Goal: Contribute content: Contribute content

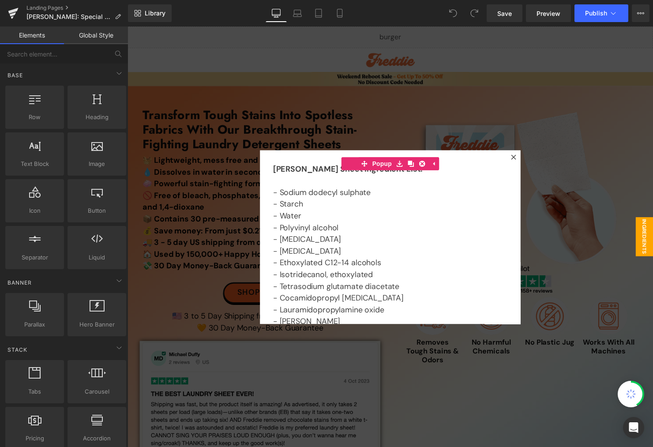
drag, startPoint x: 128, startPoint y: 26, endPoint x: 313, endPoint y: 90, distance: 196.6
click at [313, 90] on div at bounding box center [395, 240] width 534 height 428
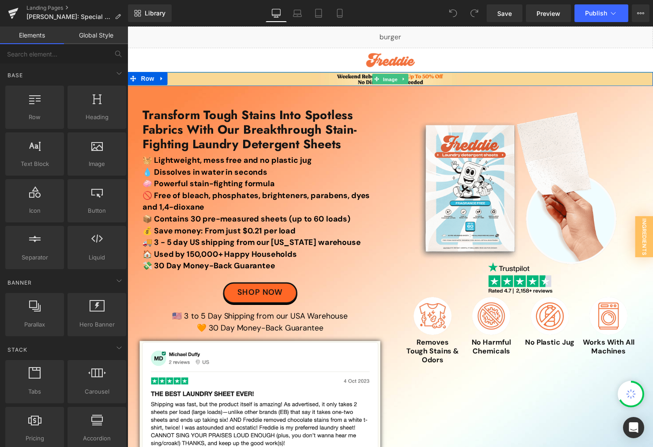
drag, startPoint x: 387, startPoint y: 78, endPoint x: 274, endPoint y: 83, distance: 113.1
click at [387, 78] on span "Image" at bounding box center [394, 80] width 19 height 11
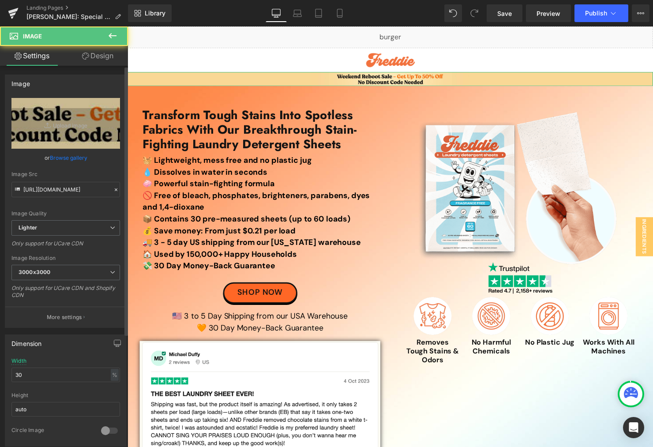
click at [68, 158] on link "Browse gallery" at bounding box center [69, 157] width 38 height 15
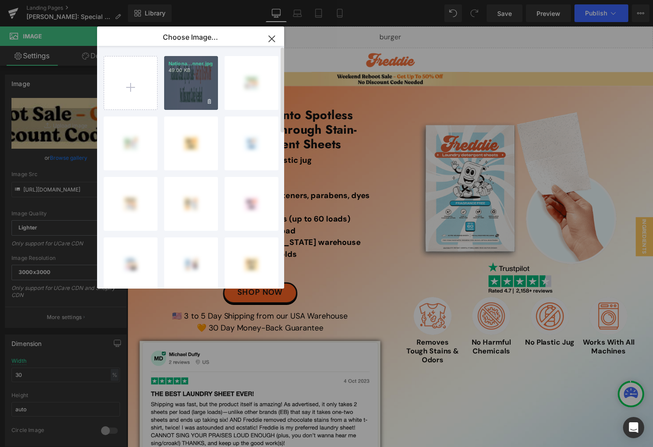
drag, startPoint x: 196, startPoint y: 87, endPoint x: 70, endPoint y: 60, distance: 128.9
click at [196, 86] on div "Nationa...nner.jpg 49.00 KB" at bounding box center [191, 83] width 54 height 54
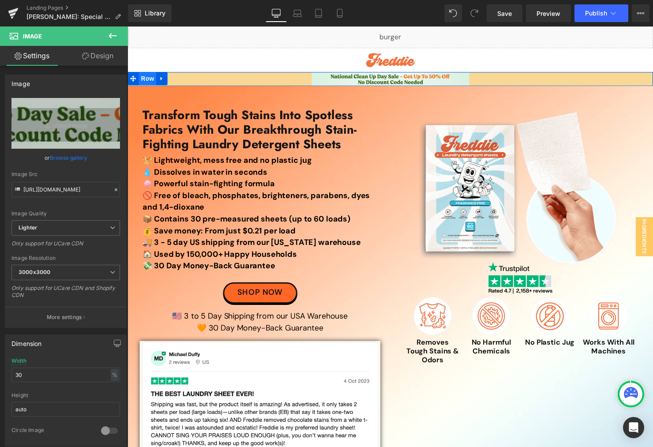
click at [139, 78] on span "Row" at bounding box center [148, 79] width 18 height 13
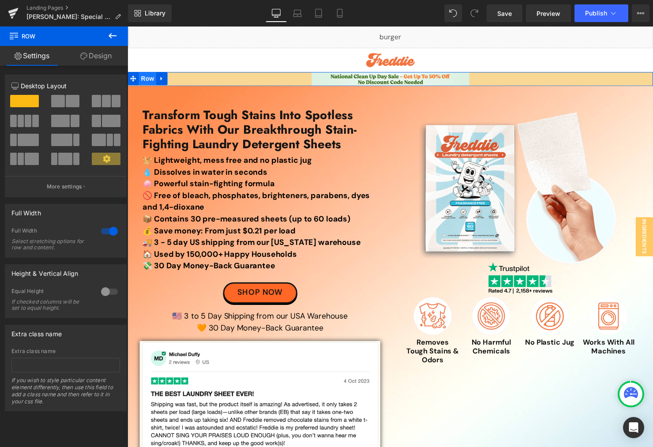
click at [145, 79] on span "Row" at bounding box center [148, 79] width 18 height 13
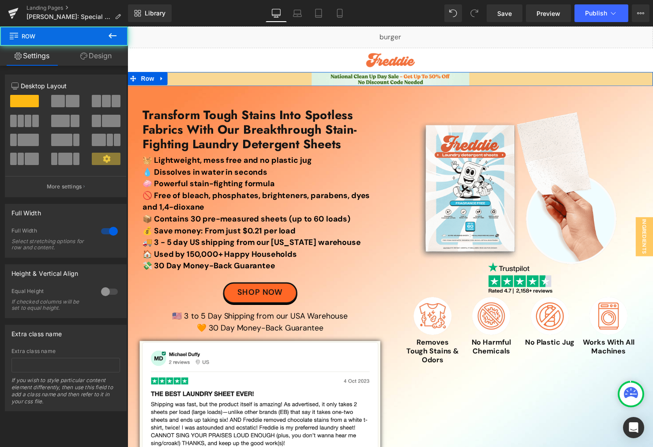
click at [103, 59] on link "Design" at bounding box center [96, 56] width 64 height 20
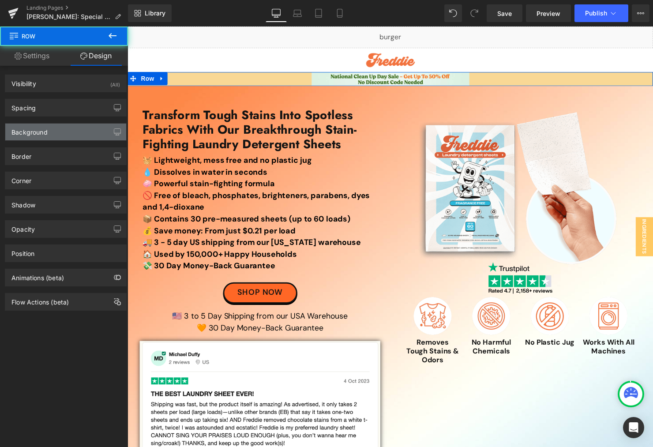
click at [64, 134] on div "Background" at bounding box center [65, 132] width 121 height 17
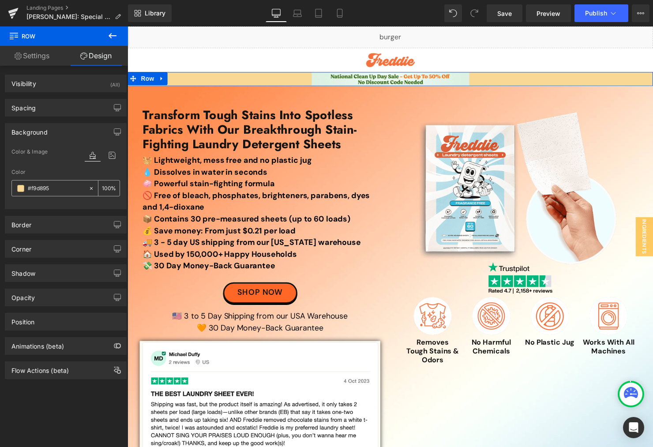
click at [65, 185] on input "#f9d895" at bounding box center [56, 189] width 57 height 10
paste input "DCF1E2"
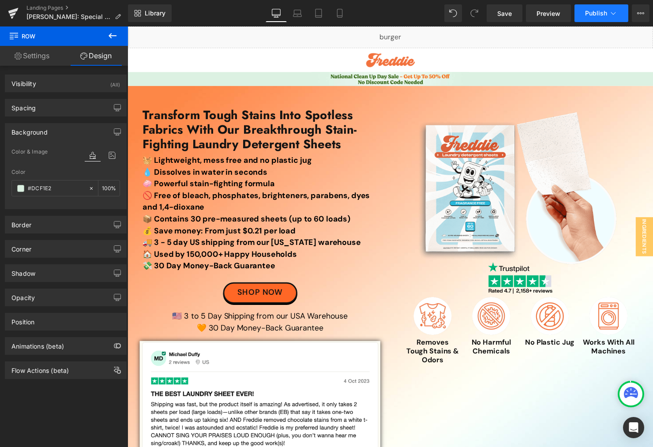
type input "#DCF1E2"
click at [583, 17] on button "Publish" at bounding box center [602, 13] width 54 height 18
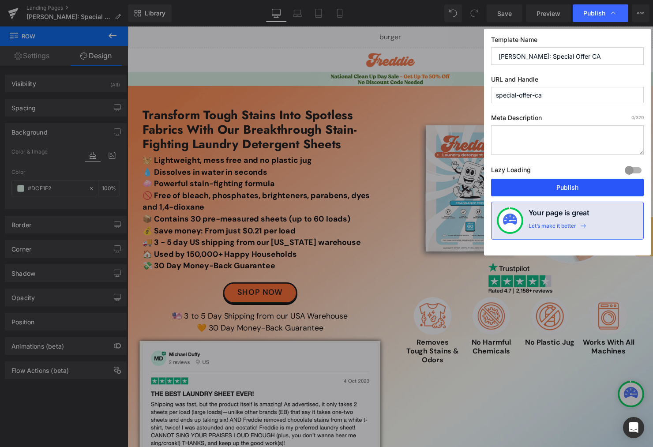
drag, startPoint x: 533, startPoint y: 187, endPoint x: 412, endPoint y: 163, distance: 123.2
click at [533, 187] on button "Publish" at bounding box center [567, 188] width 153 height 18
